Goal: Task Accomplishment & Management: Manage account settings

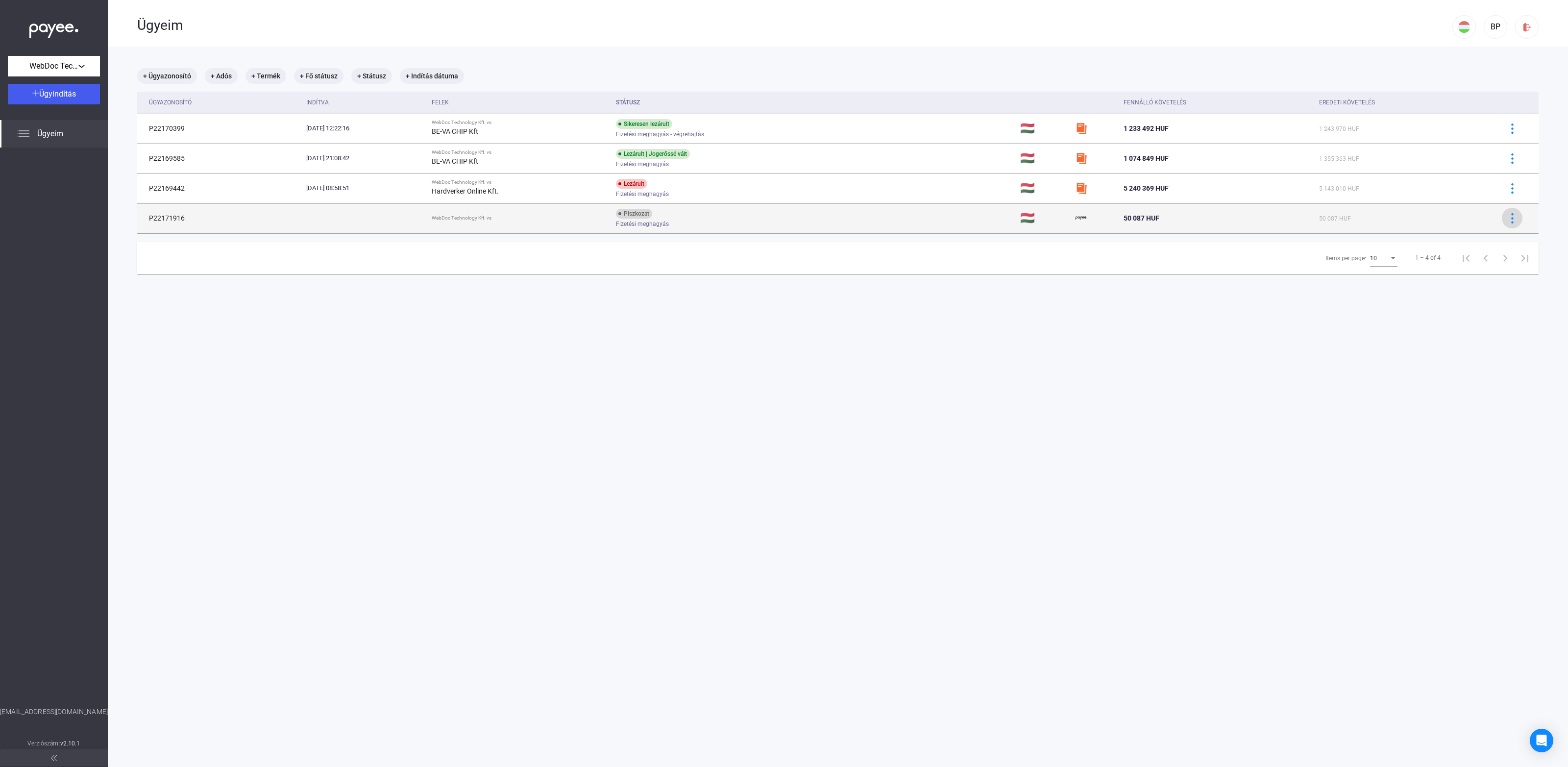
click at [1507, 217] on img at bounding box center [1512, 218] width 10 height 10
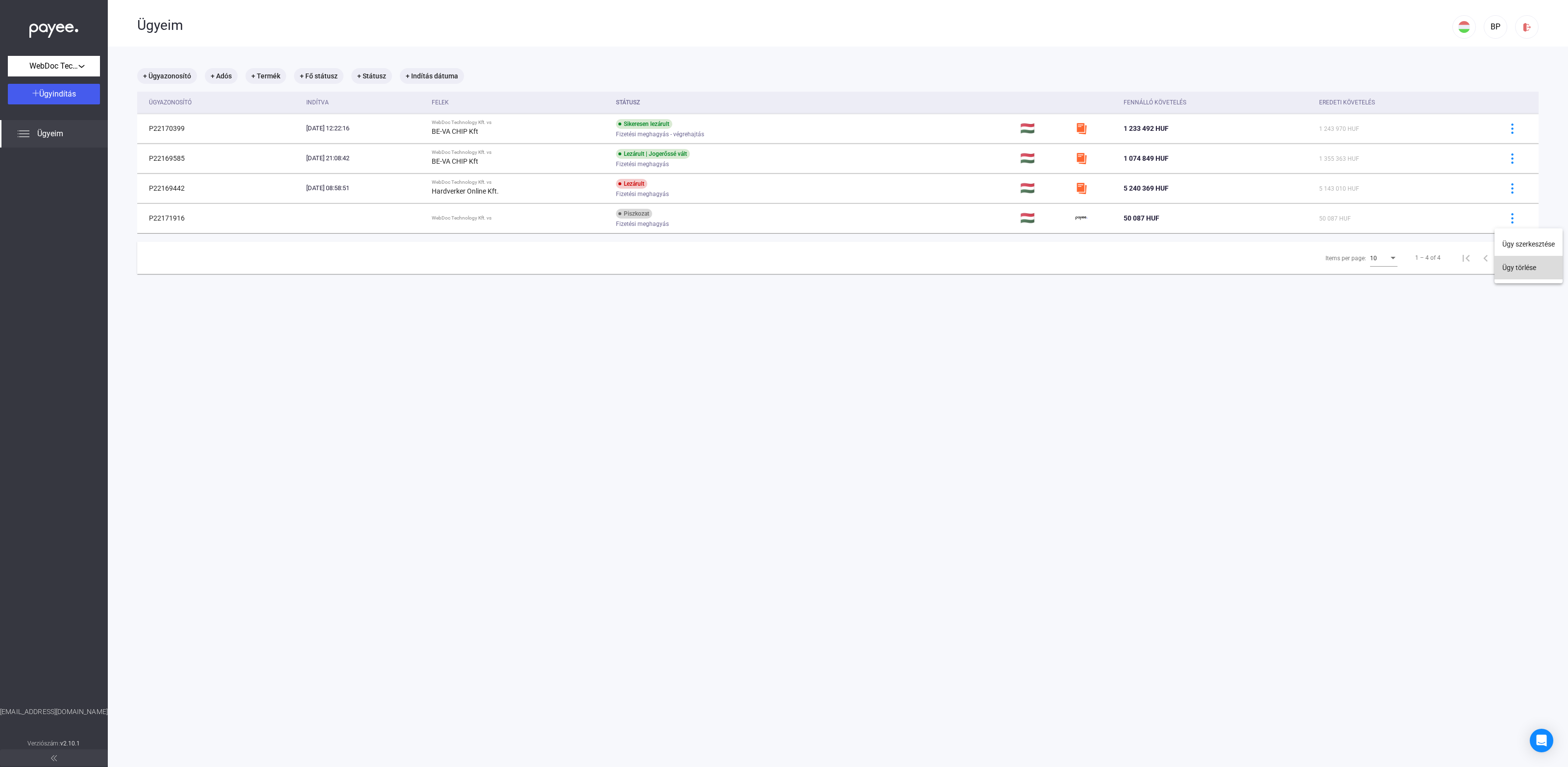
click at [1511, 272] on button "Ügy törlése" at bounding box center [1528, 268] width 68 height 24
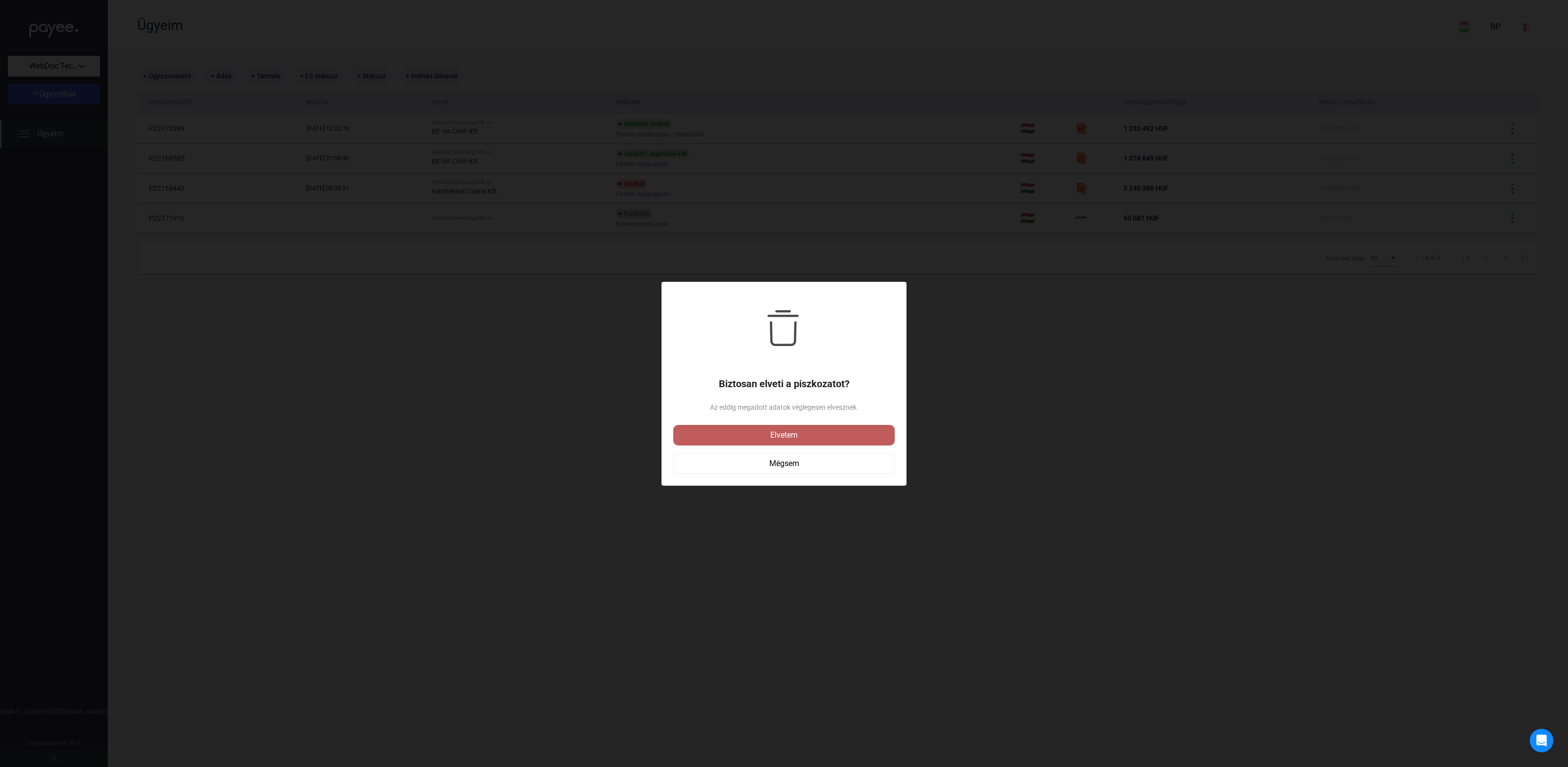
click at [786, 431] on div "Elvetem" at bounding box center [784, 434] width 216 height 12
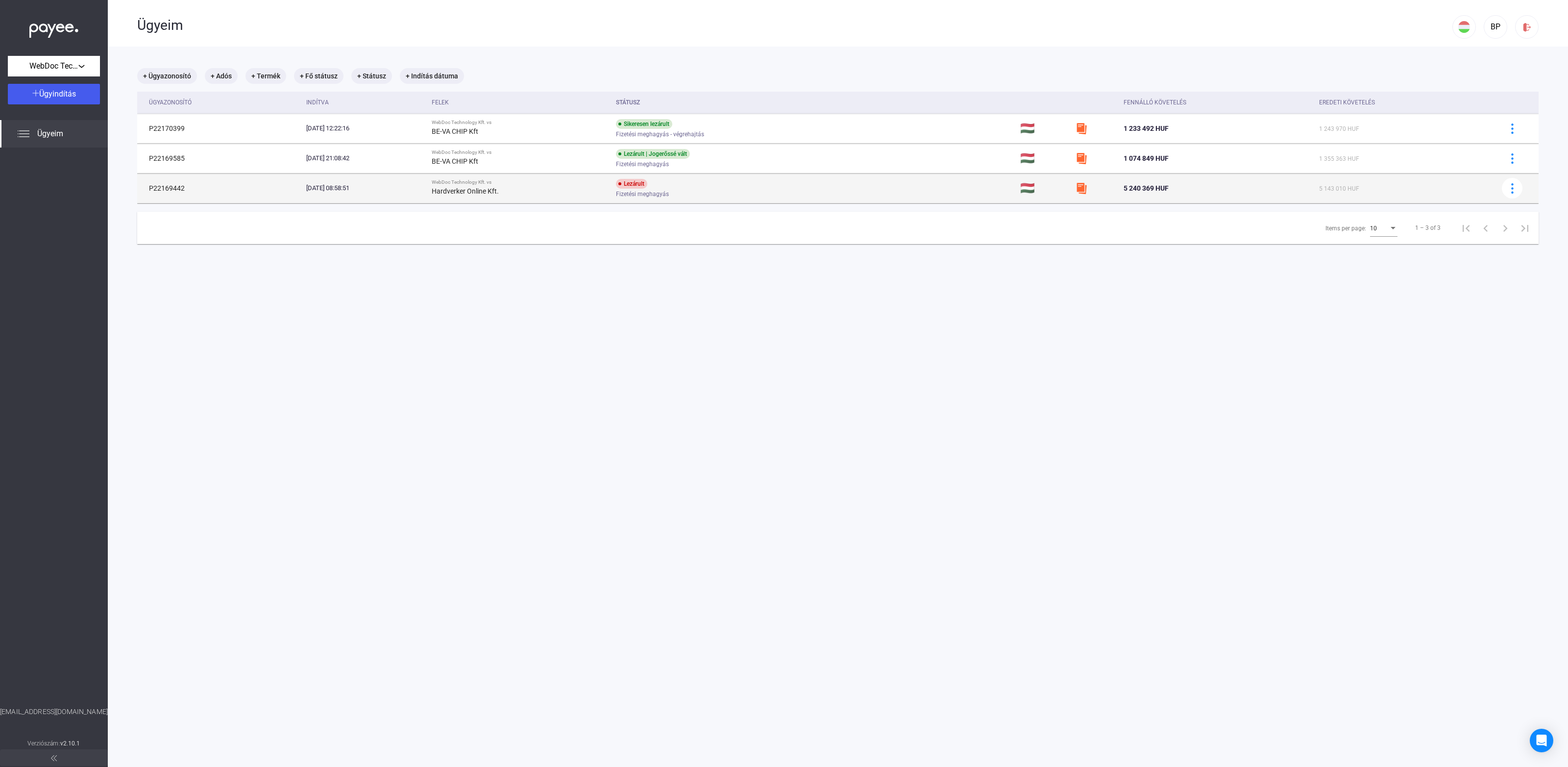
click at [747, 184] on div "Lezárult Fizetési meghagyás" at bounding box center [694, 188] width 156 height 19
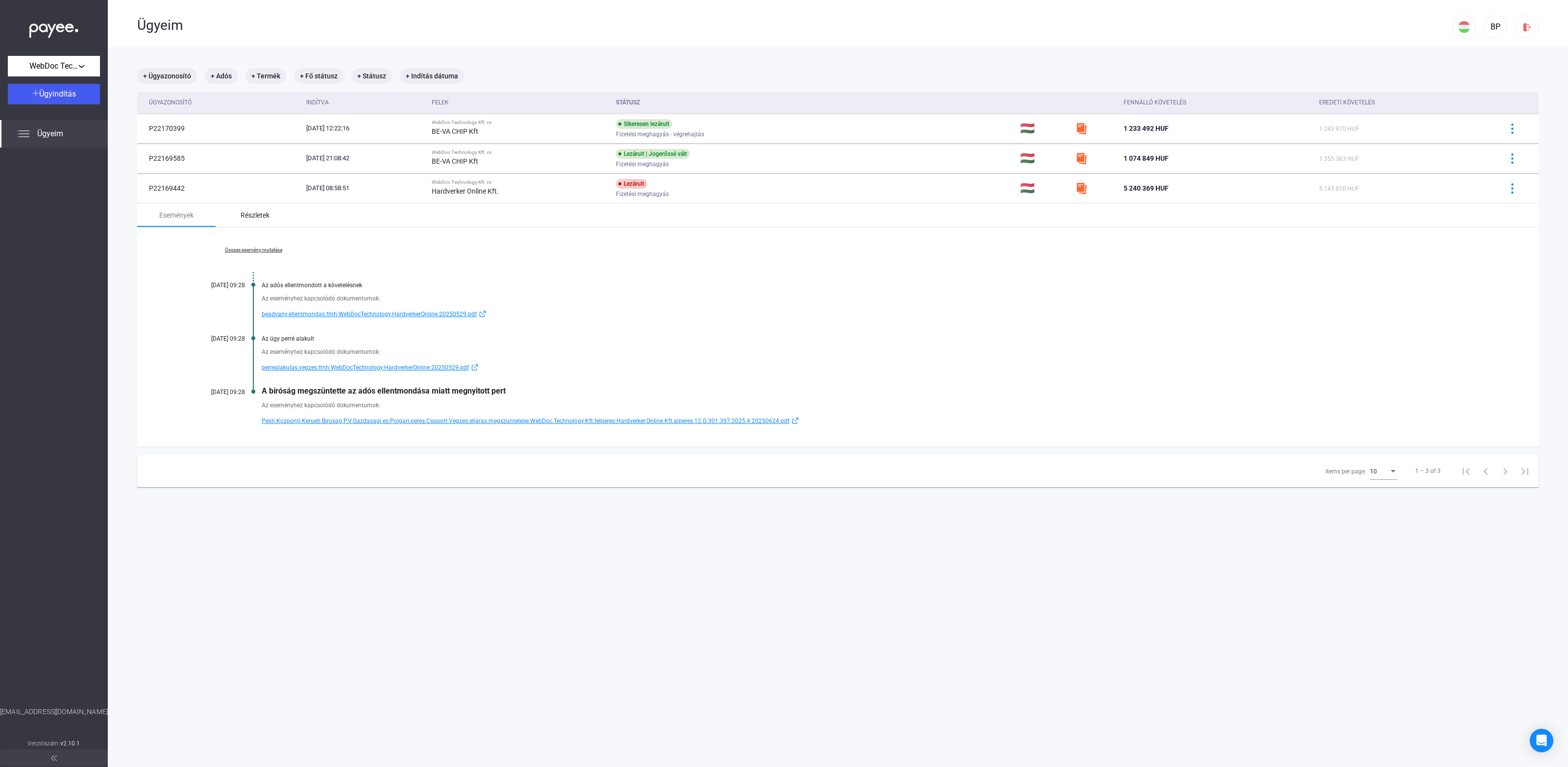
click at [242, 212] on div "Részletek" at bounding box center [254, 215] width 29 height 12
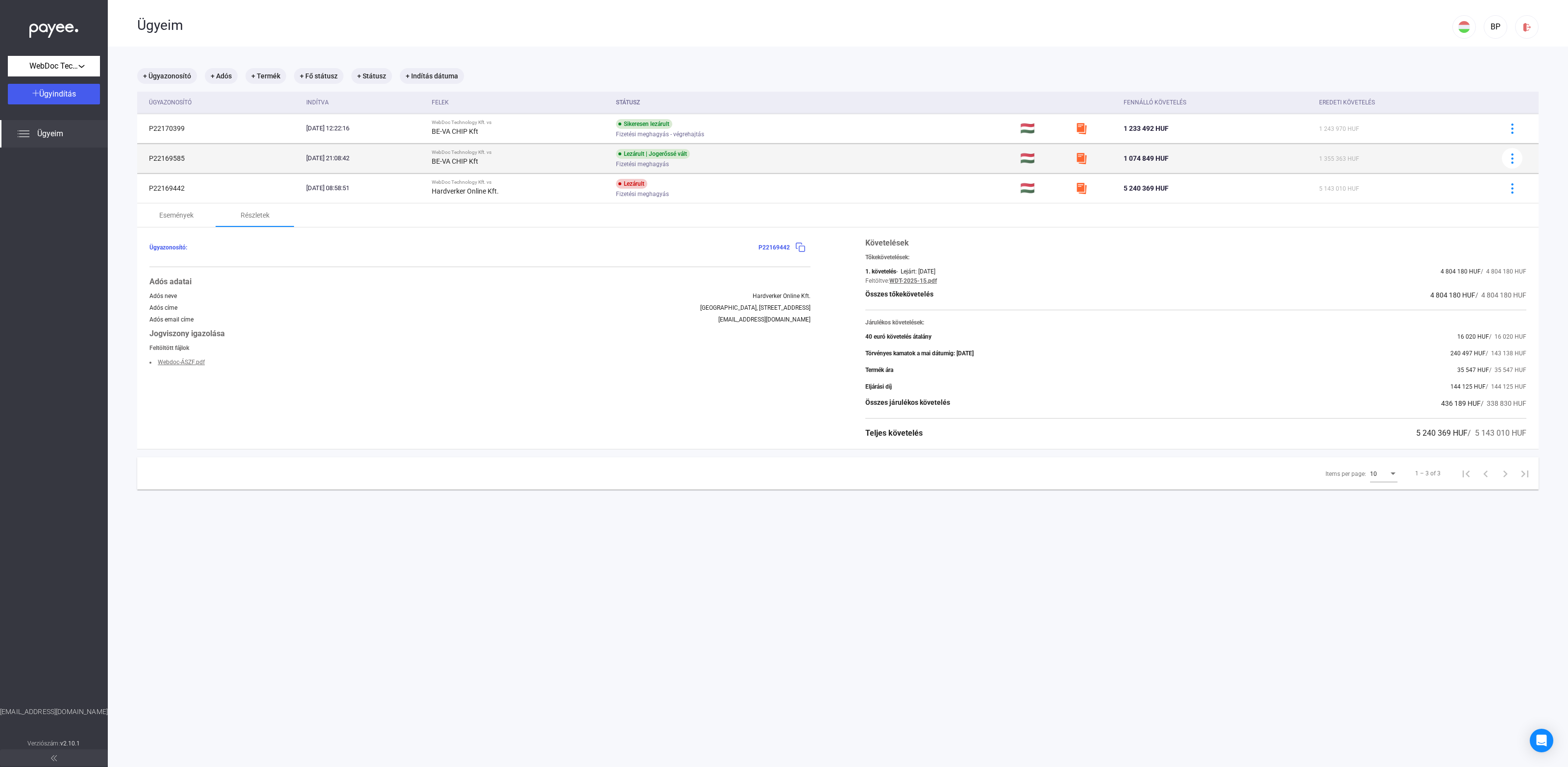
click at [752, 160] on div "Lezárult | Jogerőssé vált Fizetési meghagyás" at bounding box center [694, 158] width 156 height 19
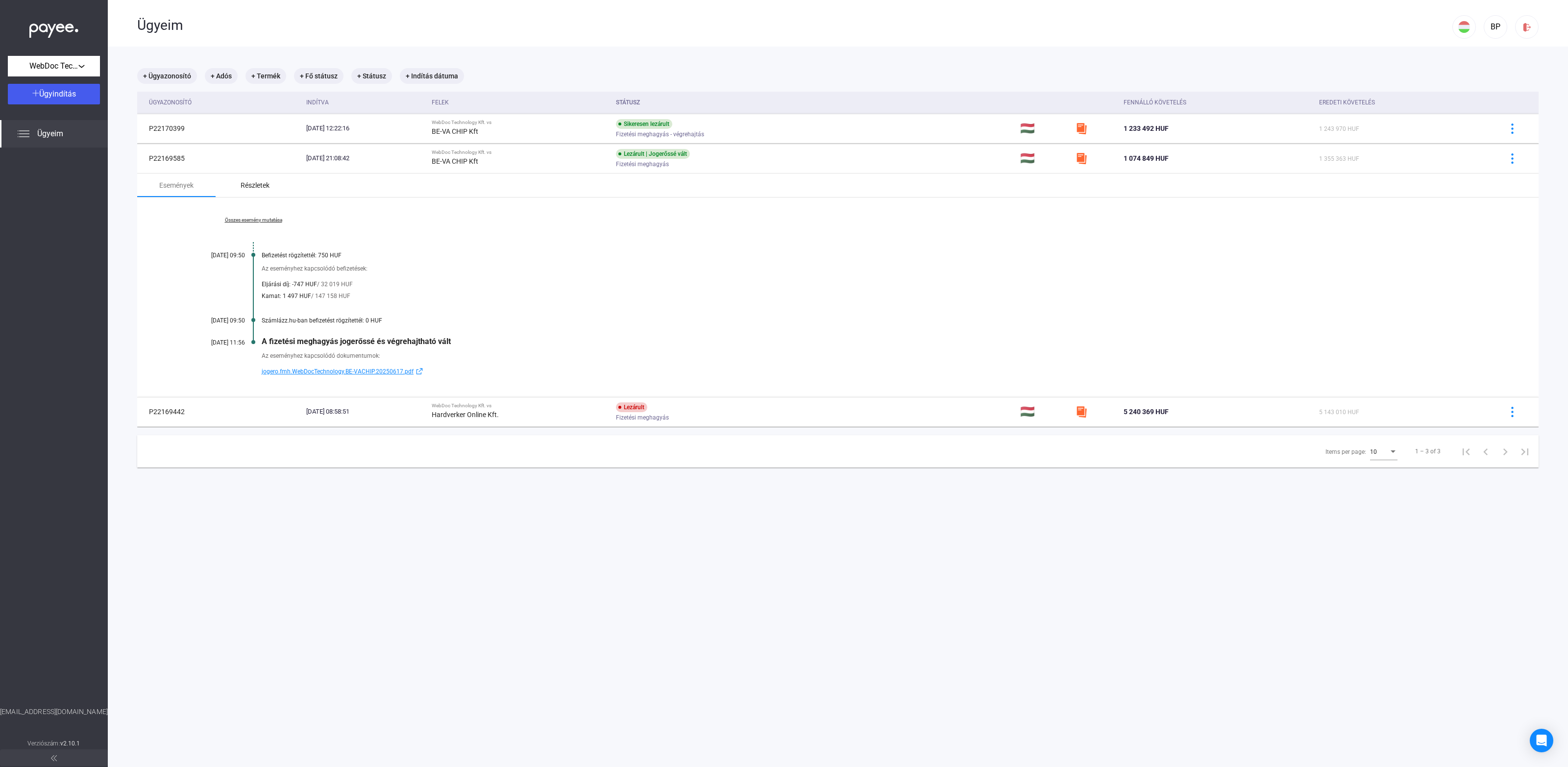
click at [249, 189] on div "Részletek" at bounding box center [254, 185] width 29 height 12
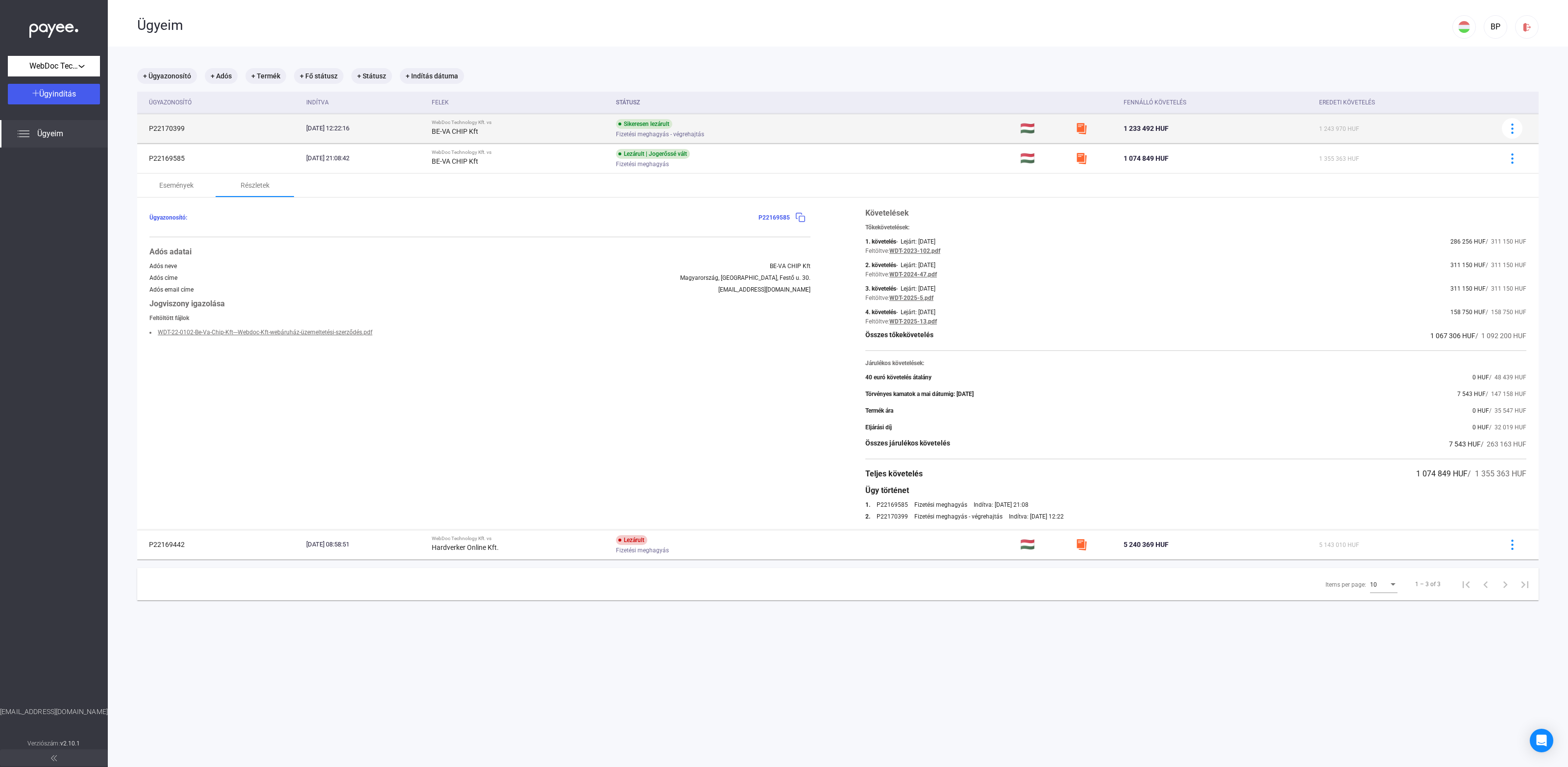
click at [819, 137] on td "Sikeresen lezárult Fizetési meghagyás - végrehajtás" at bounding box center [814, 129] width 404 height 29
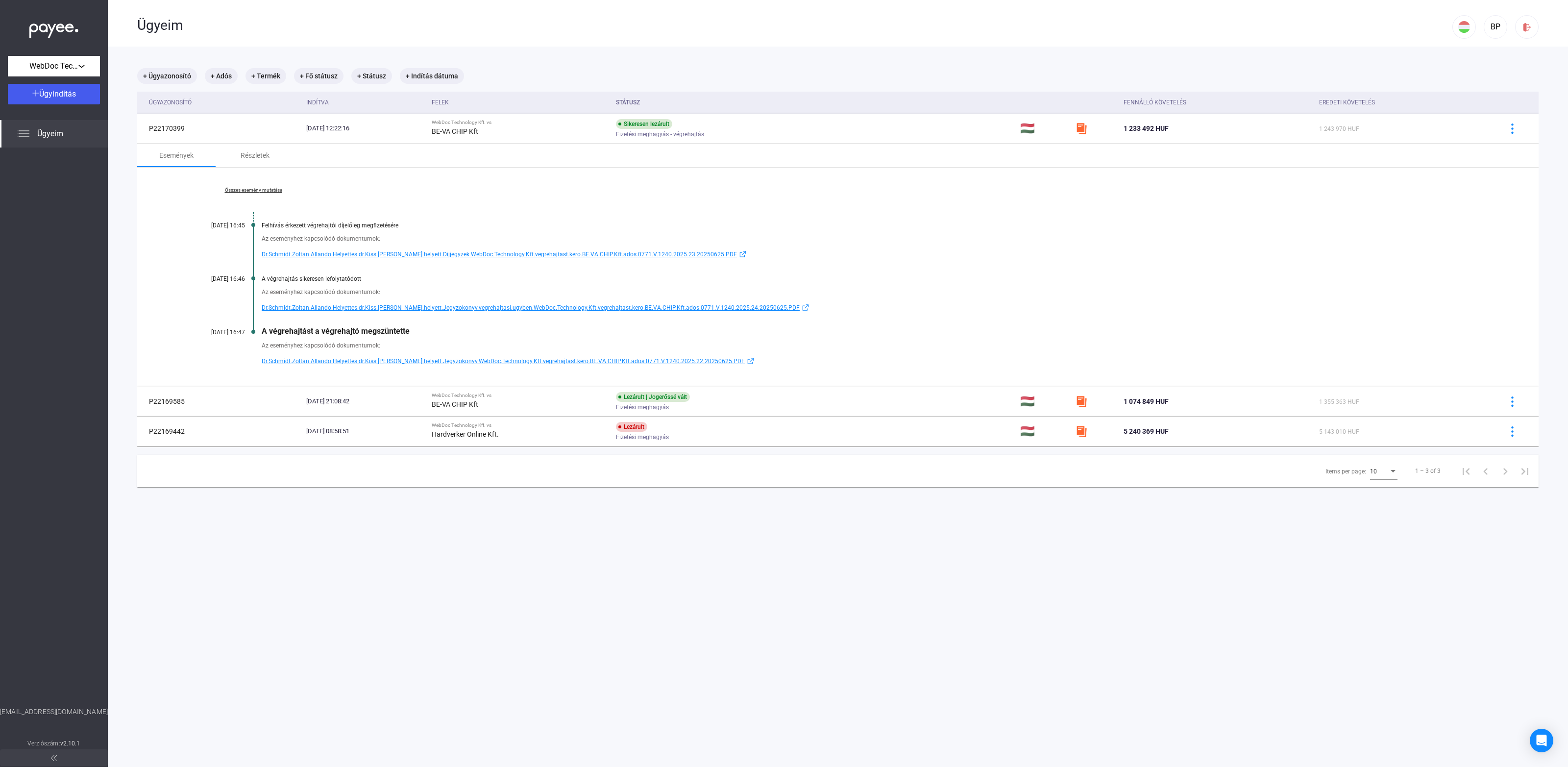
click at [261, 189] on link "Összes esemény mutatása" at bounding box center [254, 190] width 134 height 6
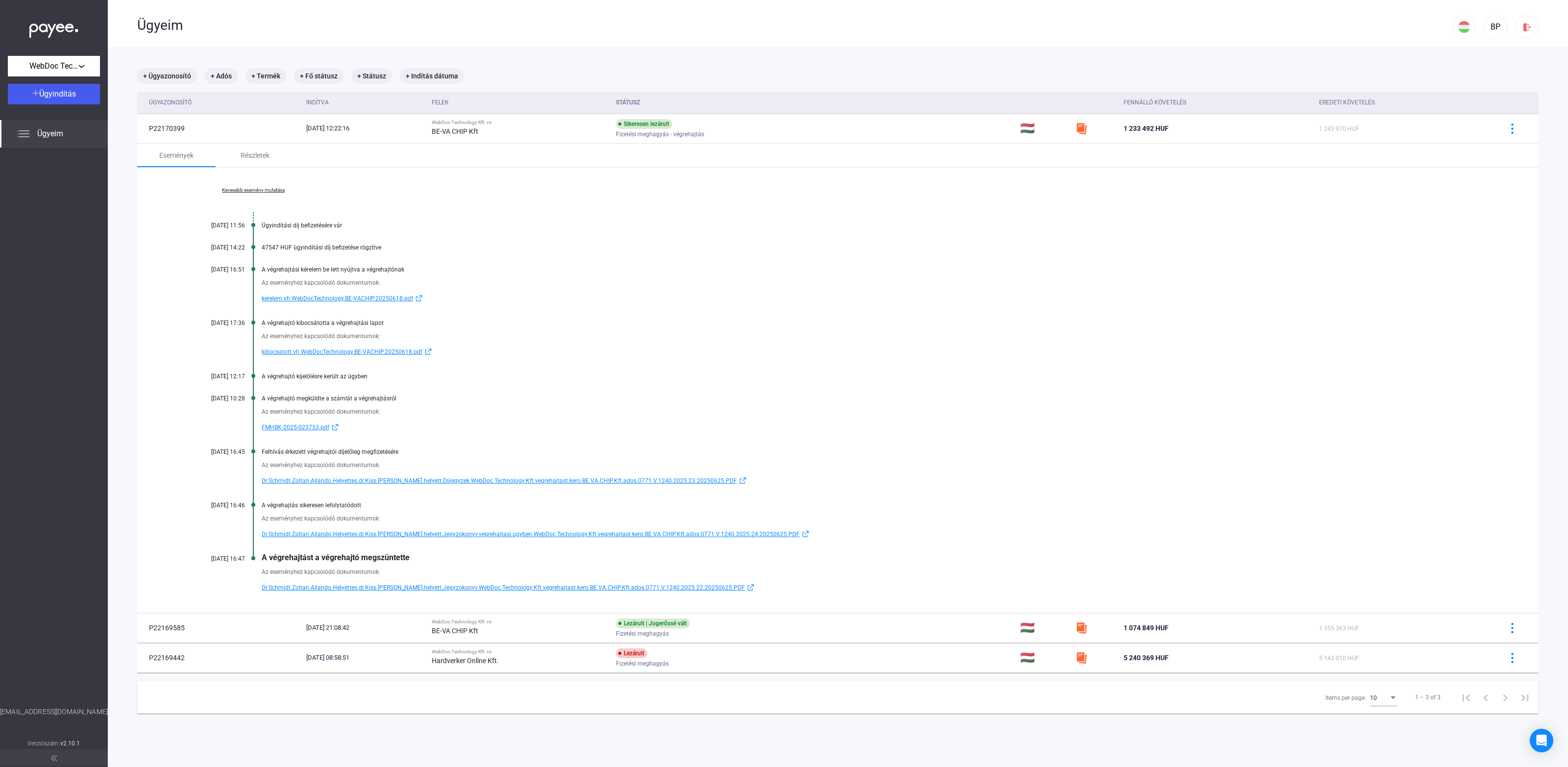
click at [291, 428] on span "FMHBK-2025-023753.pdf" at bounding box center [295, 427] width 68 height 12
click at [249, 130] on td "P22170399" at bounding box center [219, 129] width 165 height 29
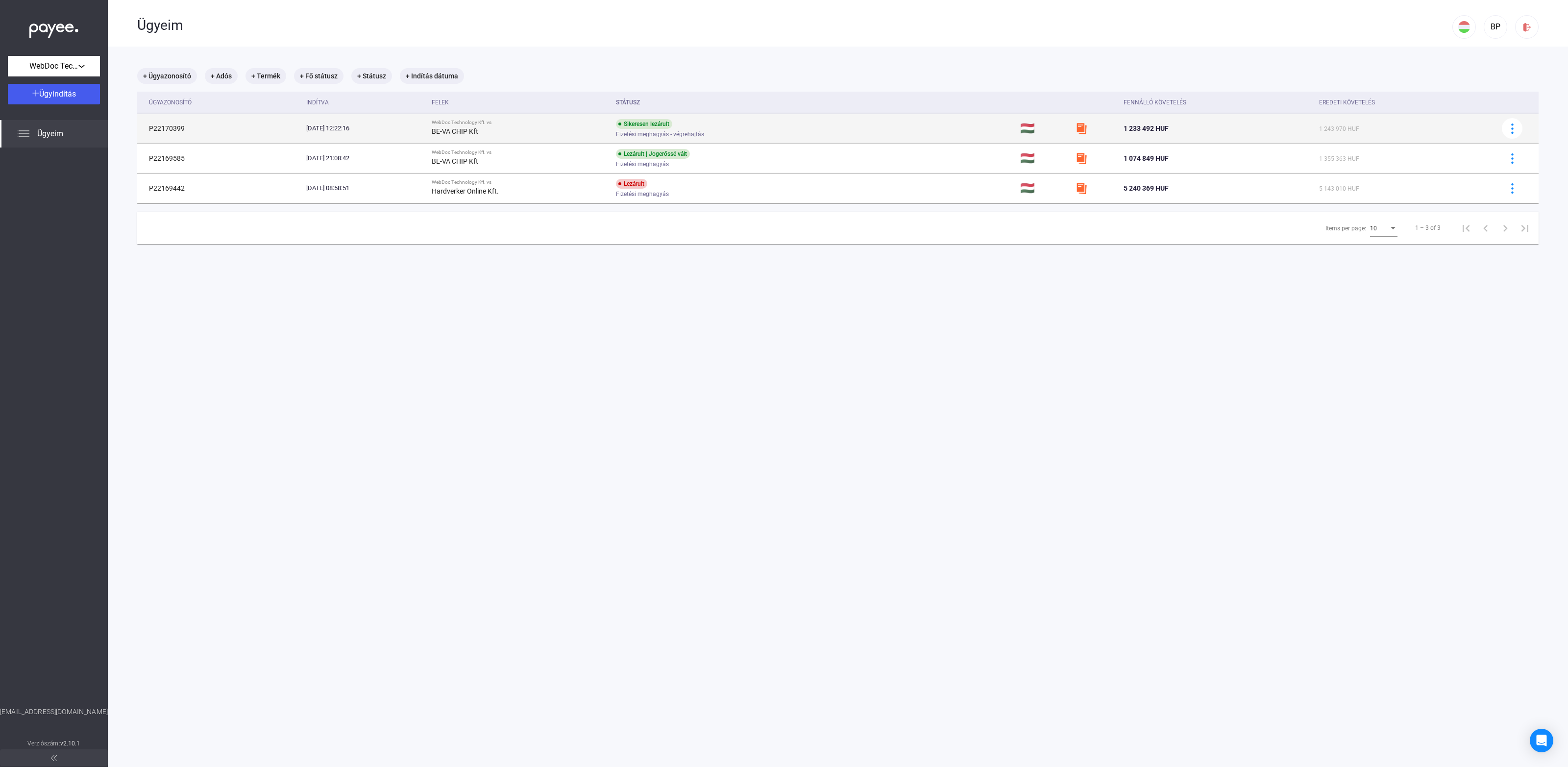
click at [256, 131] on td "P22170399" at bounding box center [219, 129] width 165 height 29
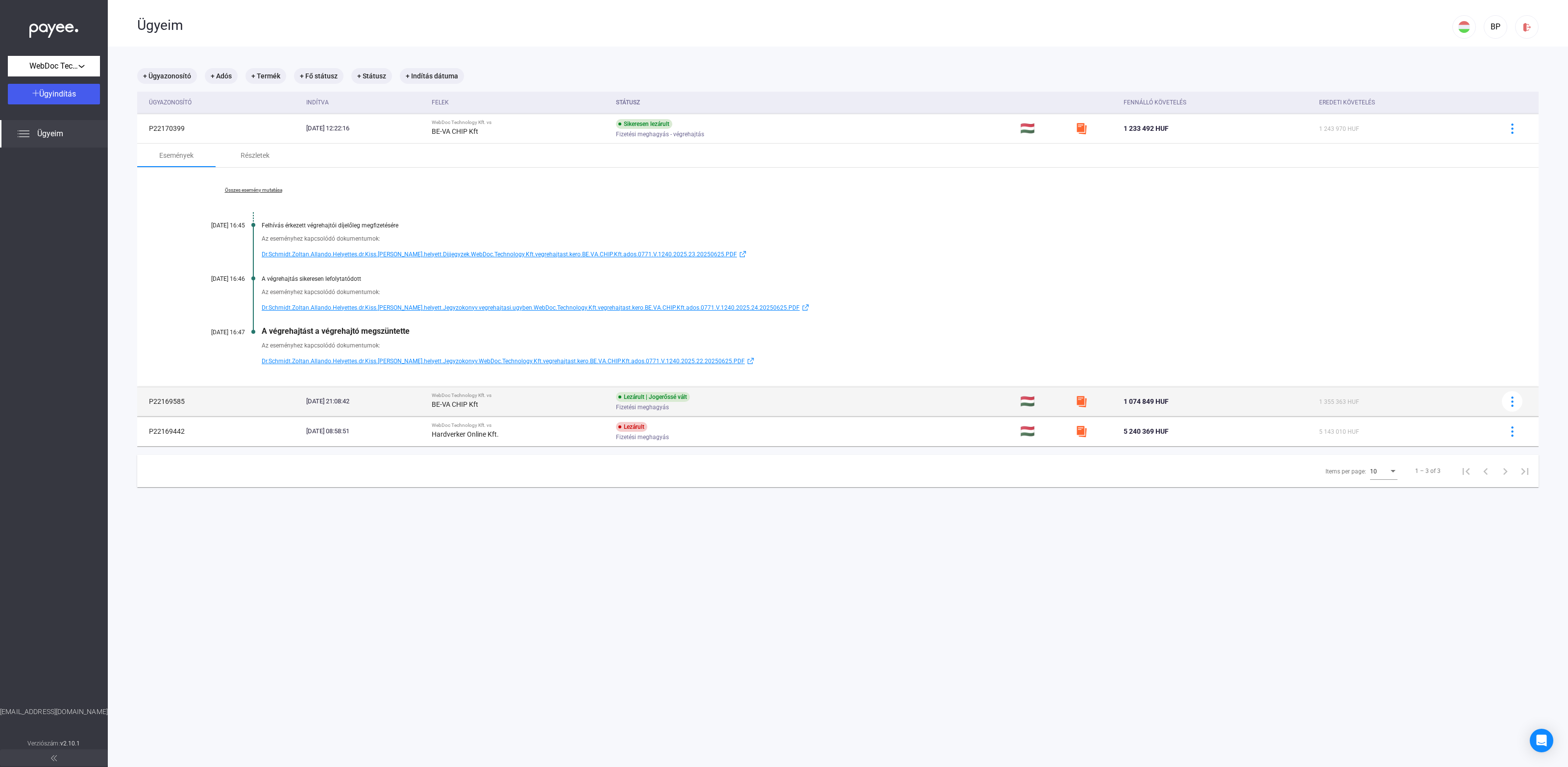
click at [334, 397] on div "[DATE] 21:08:42" at bounding box center [365, 401] width 117 height 10
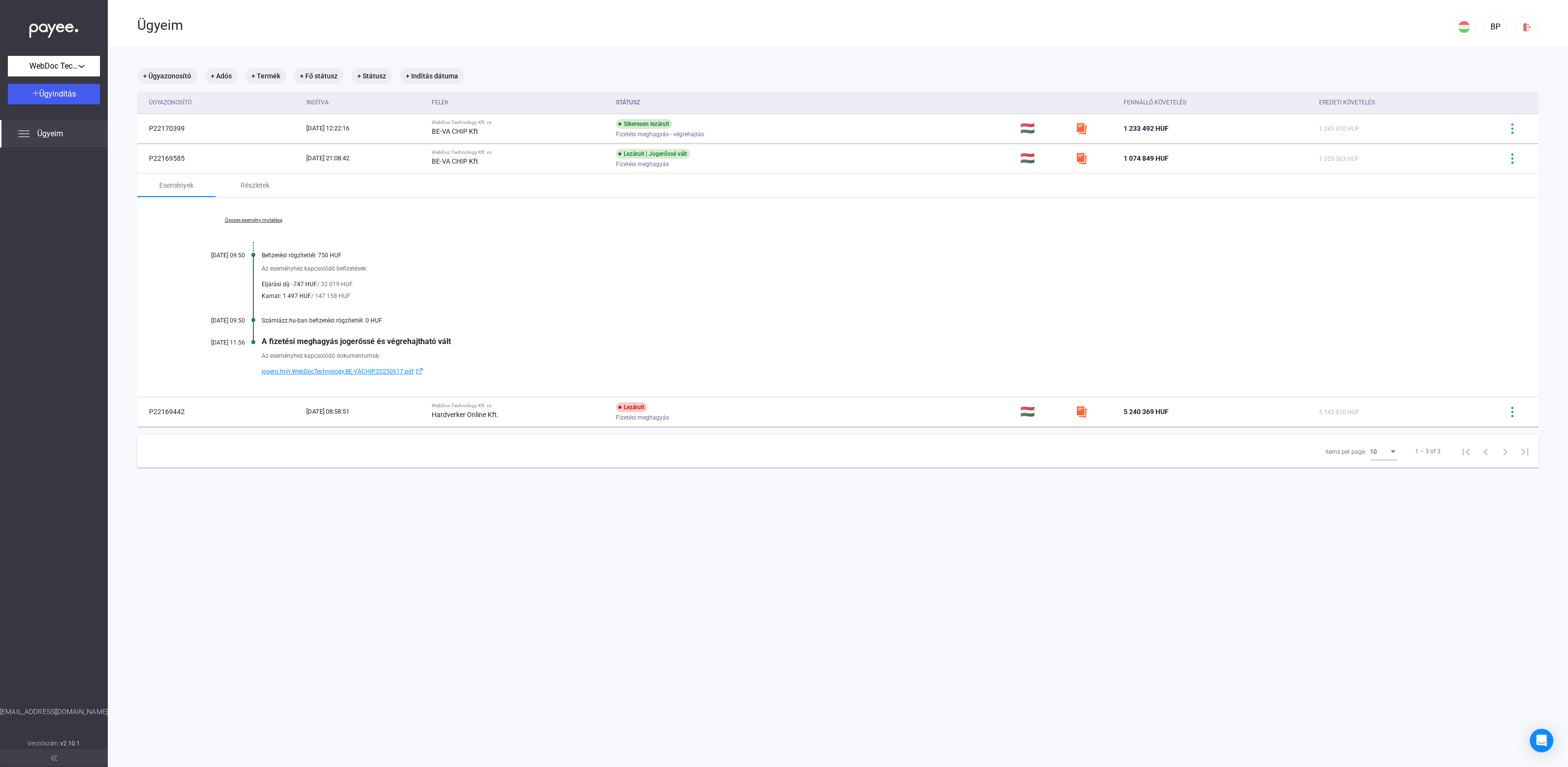
click at [255, 219] on link "Összes esemény mutatása" at bounding box center [254, 220] width 134 height 6
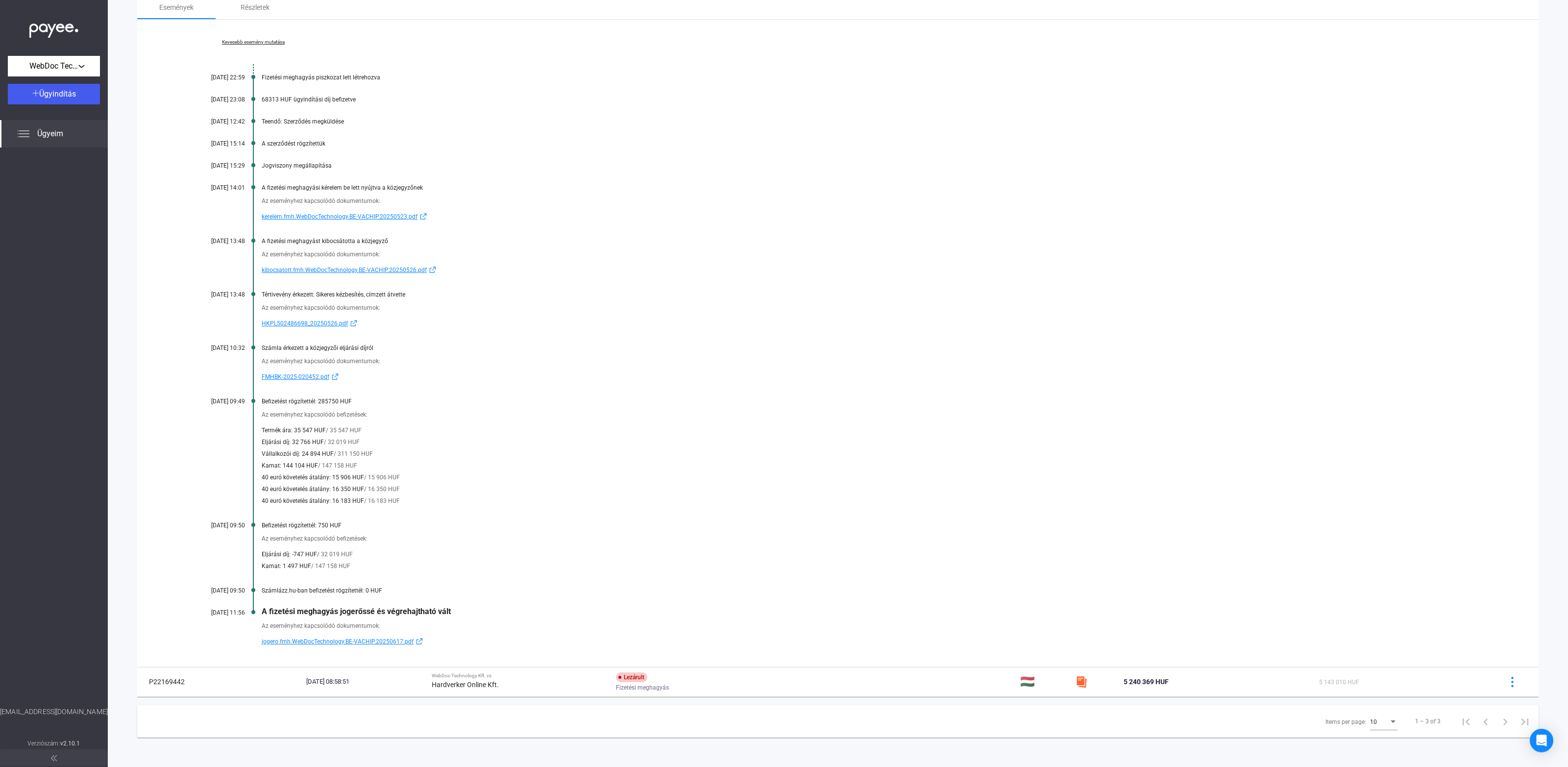
scroll to position [86, 0]
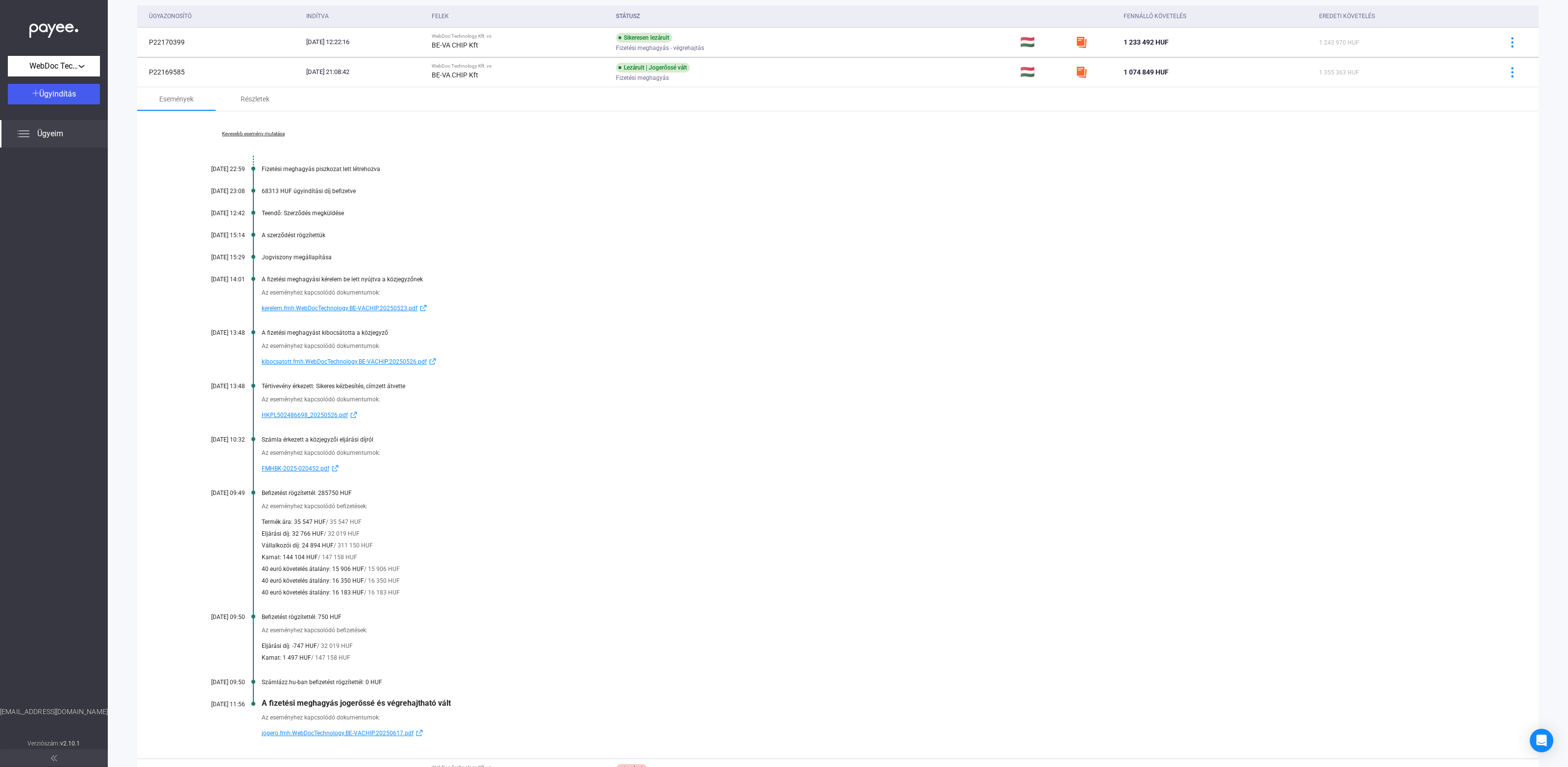
drag, startPoint x: 356, startPoint y: 192, endPoint x: 277, endPoint y: 189, distance: 79.1
click at [277, 189] on div "68313 HUF ügyindítási díj befizetve" at bounding box center [876, 191] width 1228 height 7
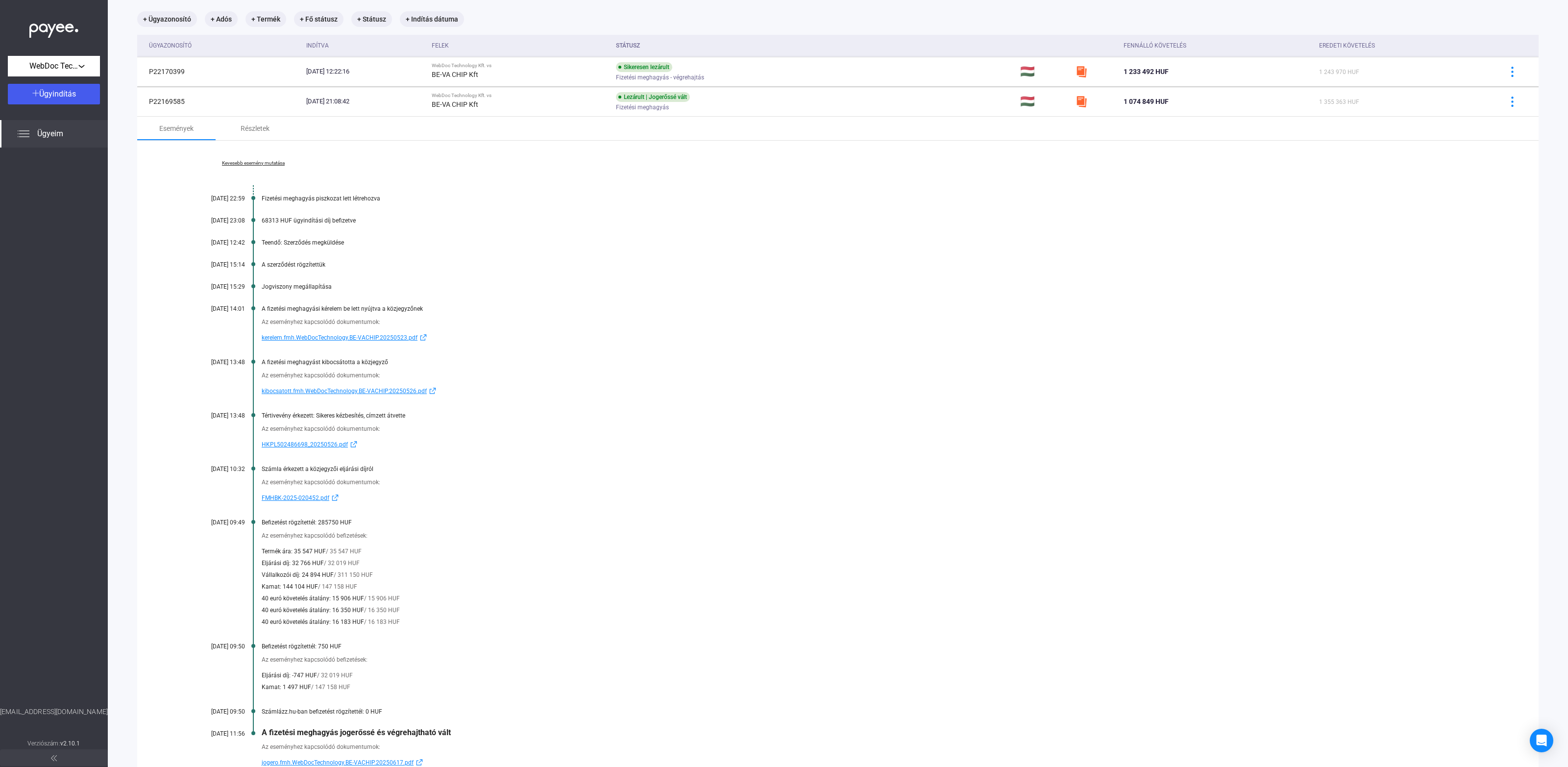
scroll to position [26, 0]
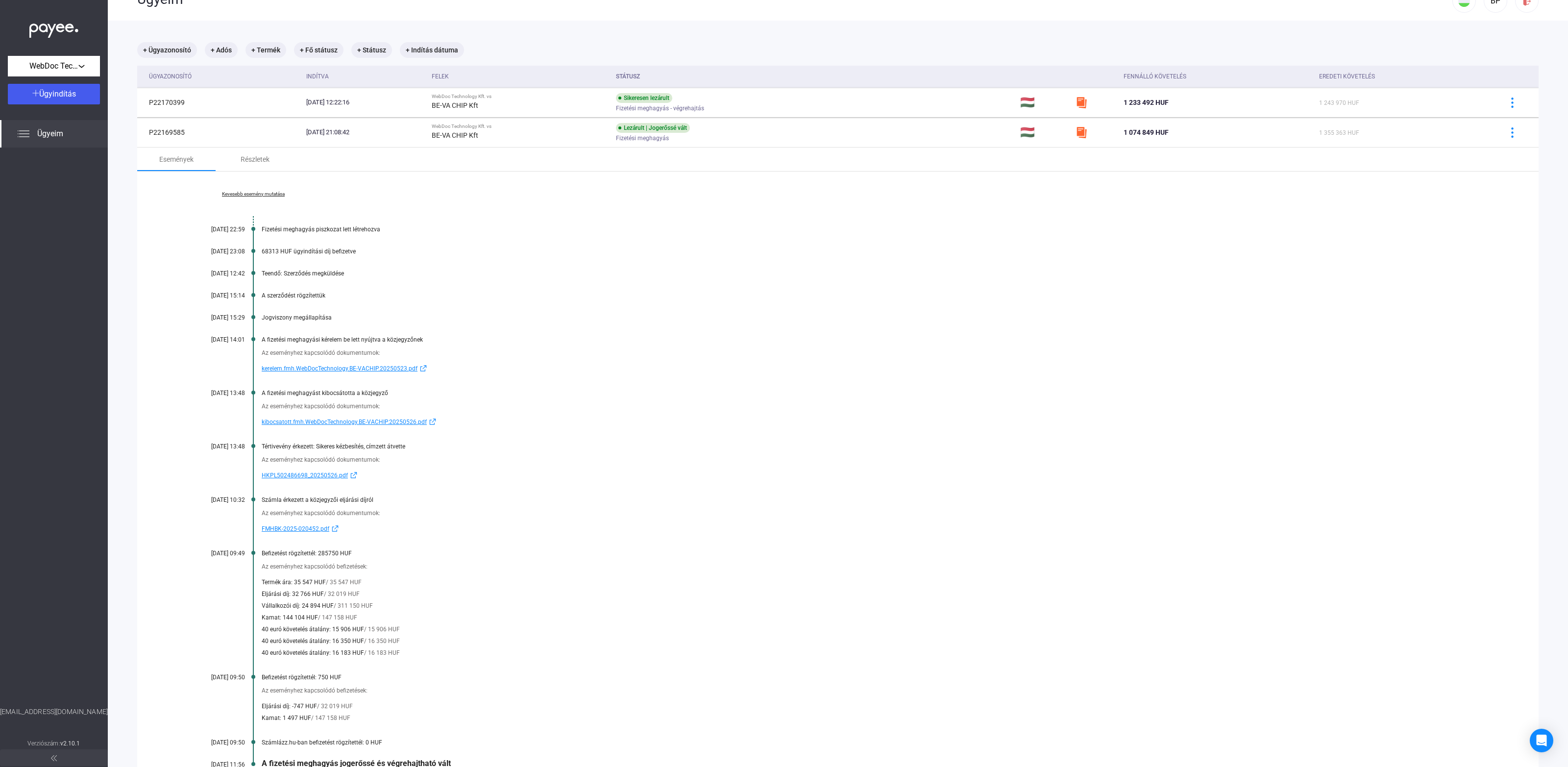
click at [274, 251] on div "68313 HUF ügyindítási díj befizetve" at bounding box center [876, 251] width 1228 height 7
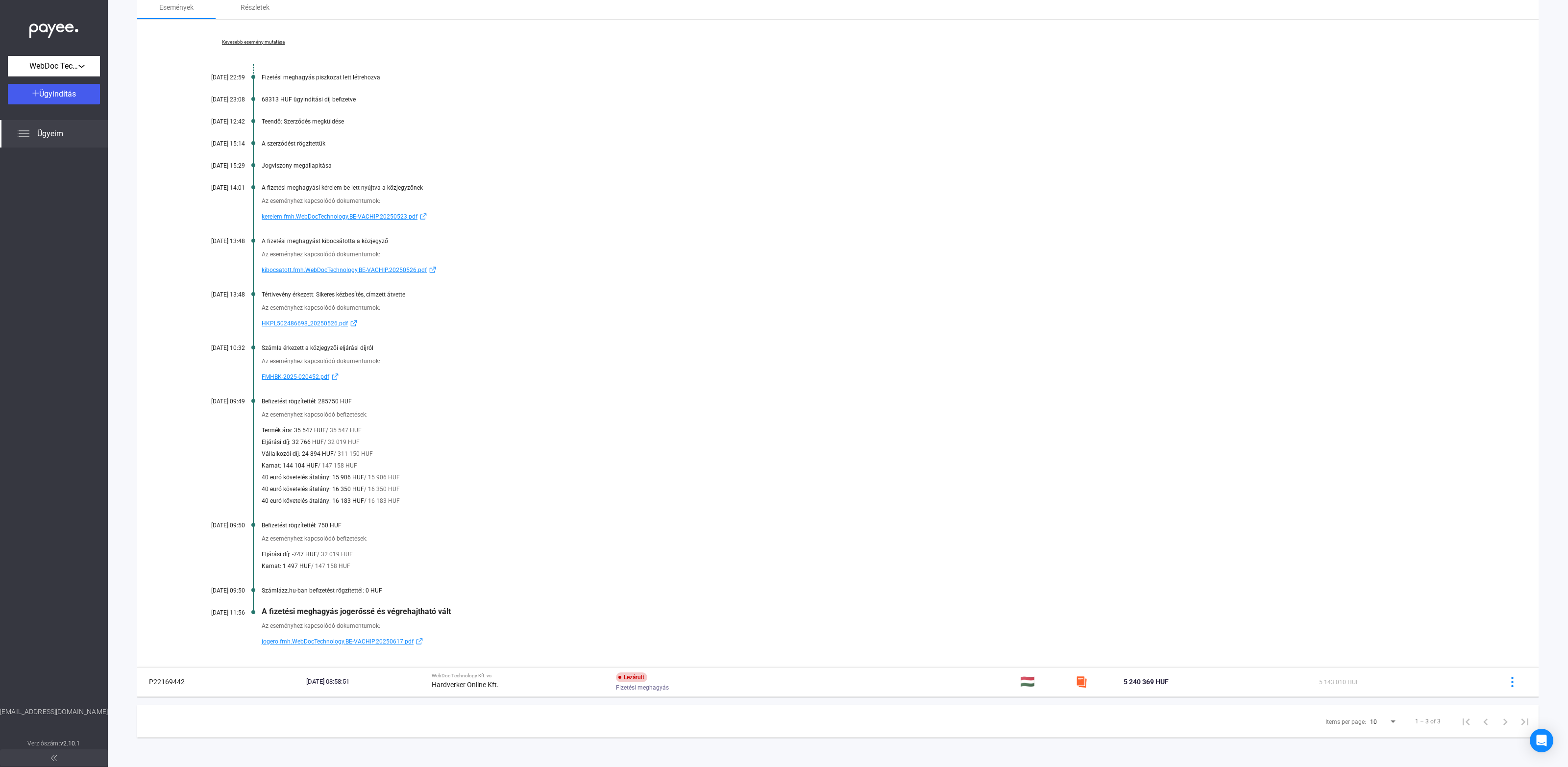
scroll to position [0, 0]
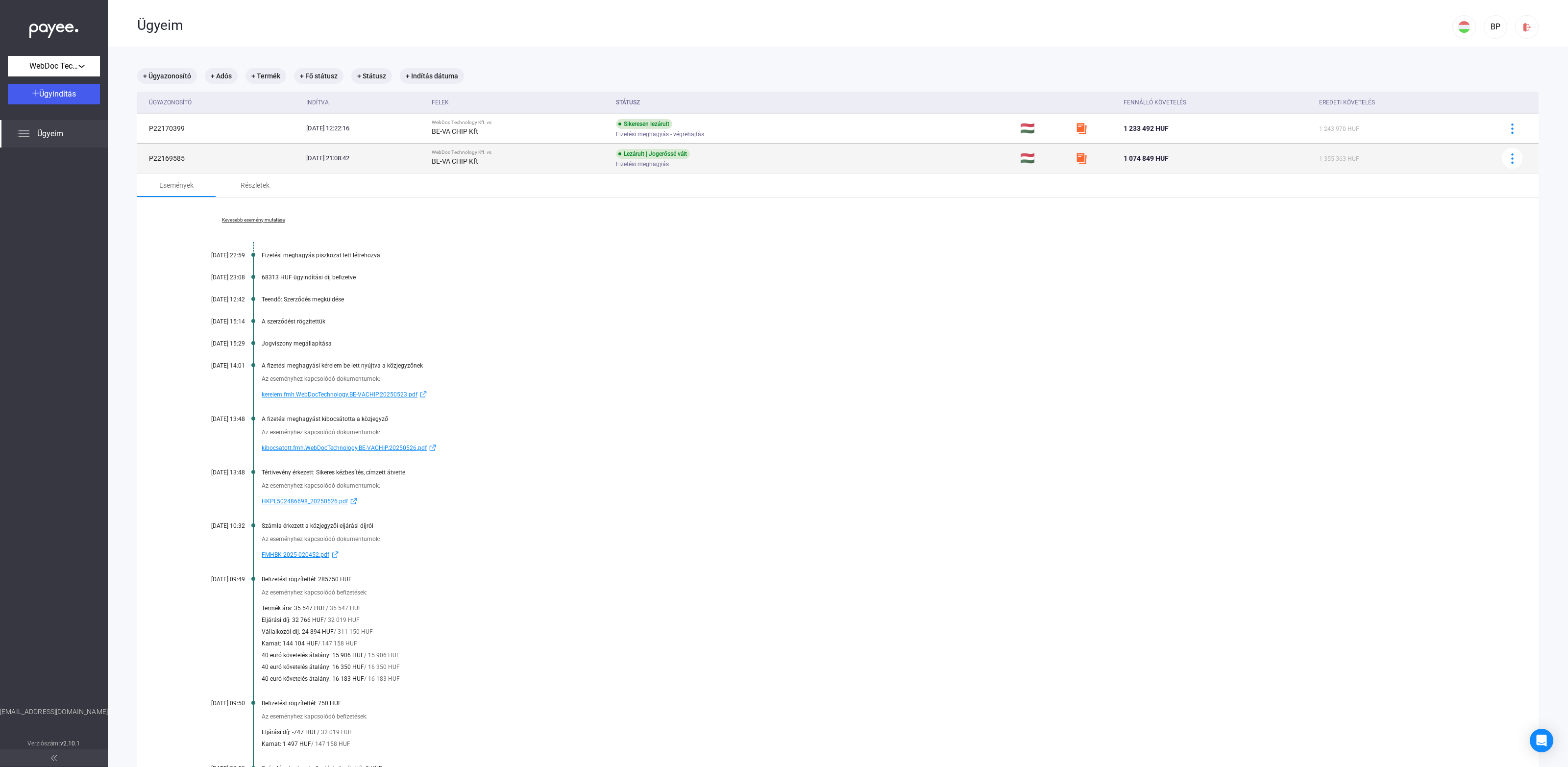
click at [253, 160] on td "P22169585" at bounding box center [219, 159] width 165 height 29
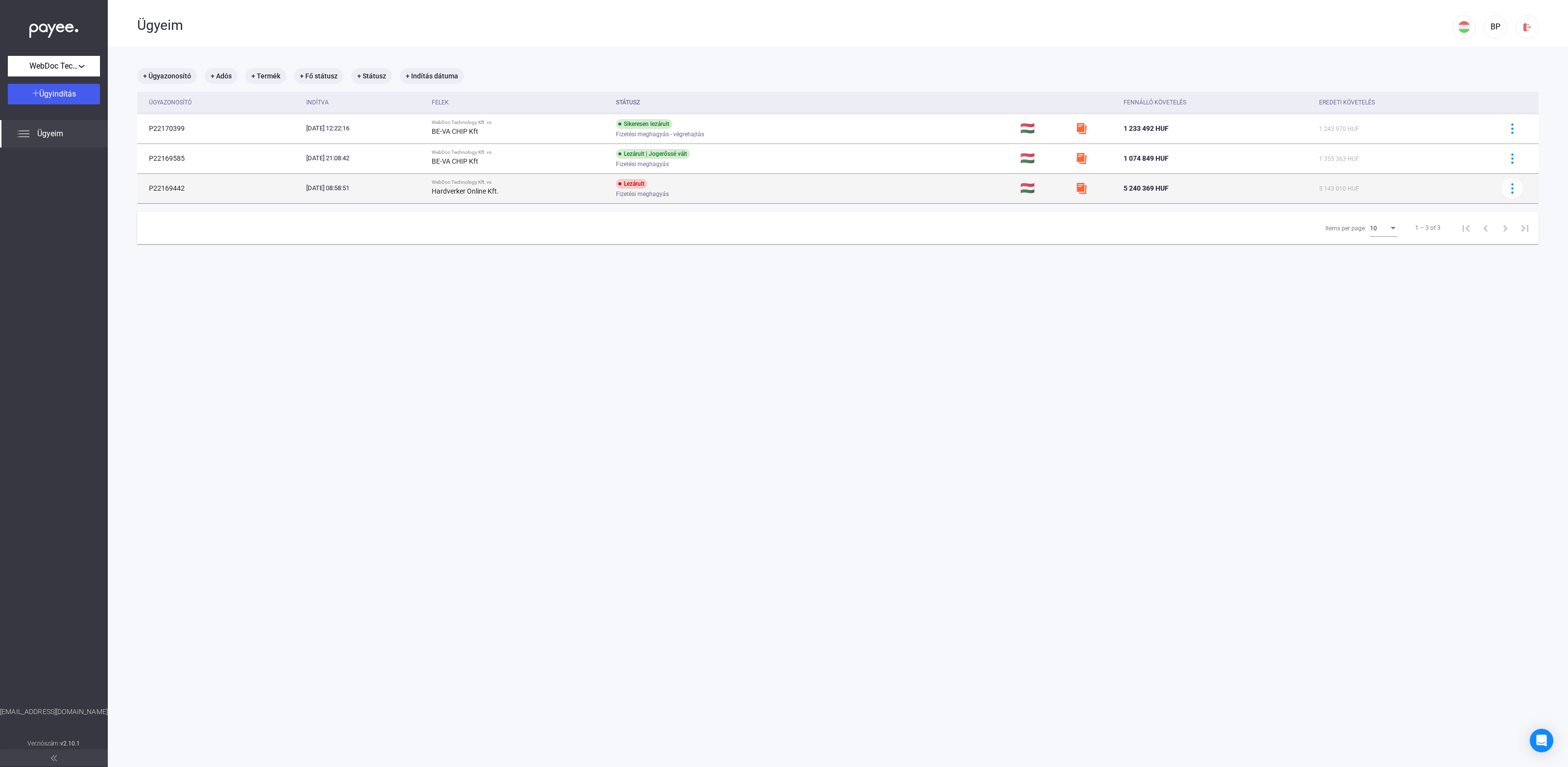
click at [227, 192] on td "P22169442" at bounding box center [219, 188] width 165 height 29
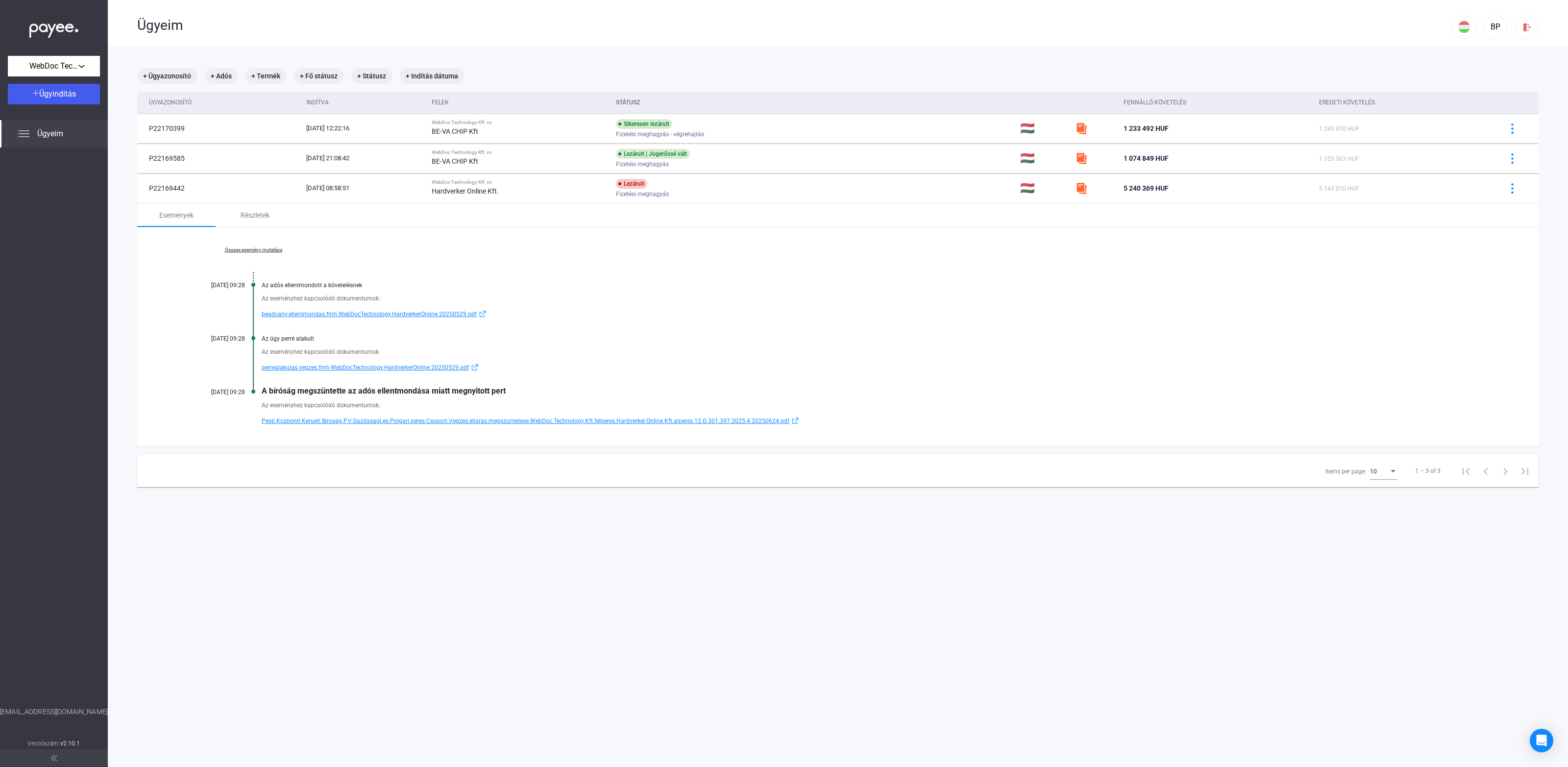
click at [260, 250] on link "Összes esemény mutatása" at bounding box center [254, 250] width 134 height 6
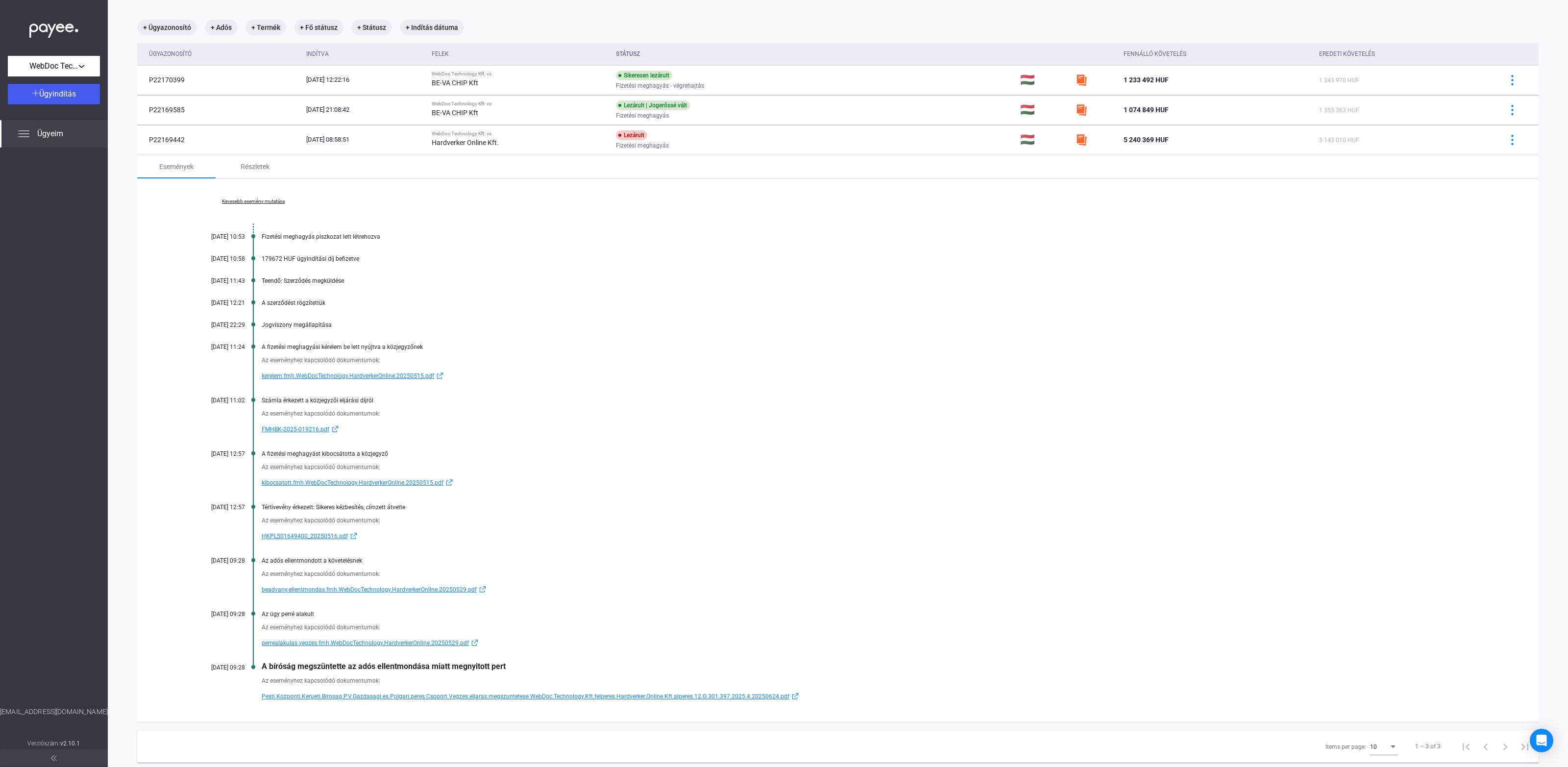
scroll to position [74, 0]
